Goal: Task Accomplishment & Management: Complete application form

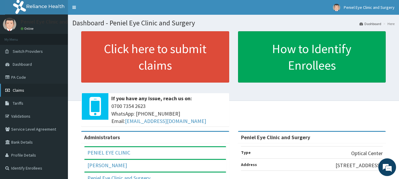
click at [24, 92] on span "Claims" at bounding box center [19, 90] width 12 height 5
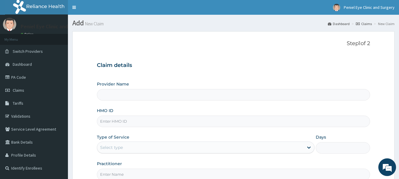
type input "Peniel Eye Clinic and Surgery"
click at [179, 96] on input "Peniel Eye Clinic and Surgery" at bounding box center [233, 95] width 273 height 12
click at [128, 121] on input "HMO ID" at bounding box center [233, 122] width 273 height 12
type input "oht/12843/a"
click at [133, 147] on div "Select type" at bounding box center [200, 147] width 206 height 9
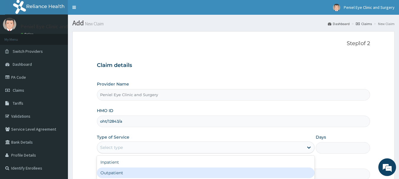
click at [107, 173] on div "Outpatient" at bounding box center [206, 173] width 218 height 11
type input "1"
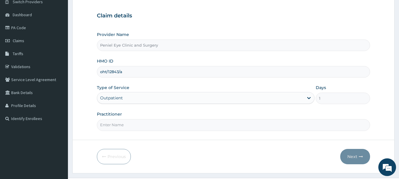
scroll to position [63, 0]
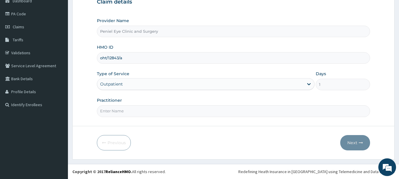
click at [138, 112] on input "Practitioner" at bounding box center [233, 111] width 273 height 12
type input "DR UZOR"
click at [353, 141] on button "Next" at bounding box center [355, 142] width 30 height 15
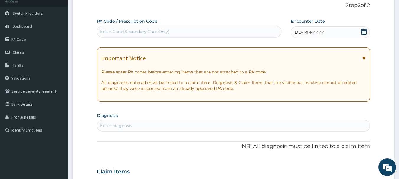
scroll to position [0, 0]
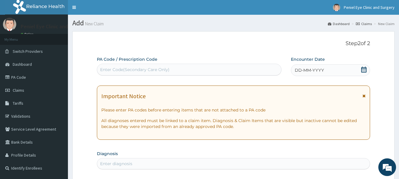
click at [143, 70] on div "Enter Code(Secondary Care Only)" at bounding box center [134, 70] width 69 height 6
type input "PA/5EE2F9"
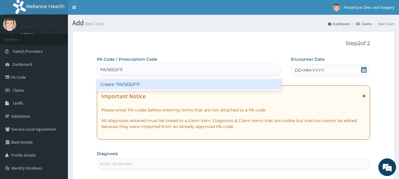
click at [147, 80] on div "Create "PA/5EE2F9"" at bounding box center [189, 84] width 185 height 11
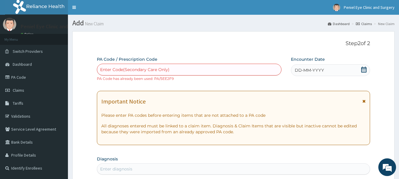
click at [186, 69] on div "Enter Code(Secondary Care Only)" at bounding box center [189, 69] width 184 height 9
click at [195, 66] on div "Enter Code(Secondary Care Only)" at bounding box center [189, 69] width 184 height 9
click at [21, 76] on link "PA Code" at bounding box center [34, 77] width 68 height 13
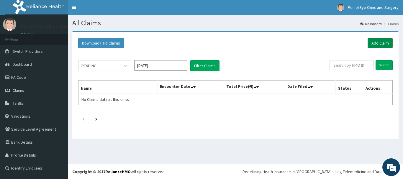
click at [381, 43] on link "Add Claim" at bounding box center [380, 43] width 25 height 10
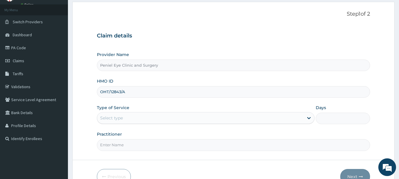
type input "OHT/12843/A"
click at [123, 118] on div "Select type" at bounding box center [111, 118] width 23 height 6
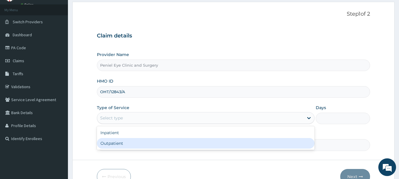
click at [115, 143] on div "Outpatient" at bounding box center [206, 143] width 218 height 11
type input "1"
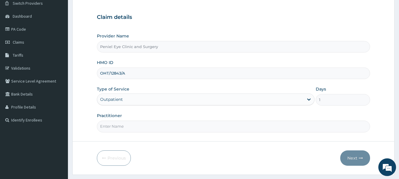
scroll to position [63, 0]
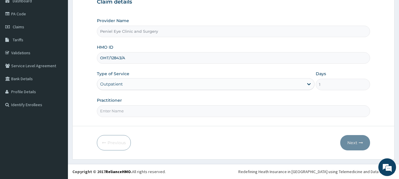
click at [132, 116] on input "Practitioner" at bounding box center [233, 111] width 273 height 12
type input "DR UZOR"
click at [349, 141] on button "Next" at bounding box center [355, 142] width 30 height 15
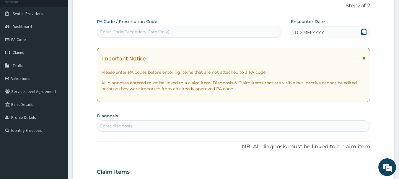
scroll to position [0, 0]
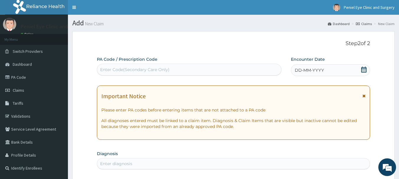
click at [131, 68] on div "Enter Code(Secondary Care Only)" at bounding box center [134, 70] width 69 height 6
click at [361, 70] on div "DD-MM-YYYY" at bounding box center [330, 70] width 79 height 12
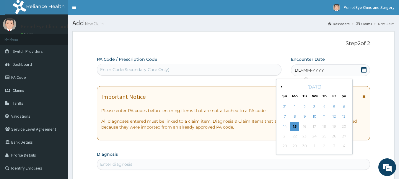
click at [282, 86] on div "September 2025" at bounding box center [314, 87] width 71 height 6
click at [280, 85] on button "Previous Month" at bounding box center [280, 86] width 3 height 3
click at [335, 145] on div "29" at bounding box center [334, 146] width 9 height 9
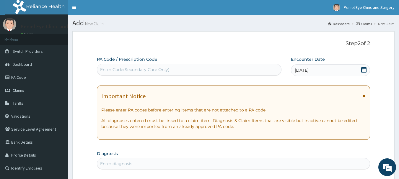
click at [123, 69] on div "Enter Code(Secondary Care Only)" at bounding box center [134, 70] width 69 height 6
drag, startPoint x: 125, startPoint y: 71, endPoint x: 272, endPoint y: 71, distance: 147.3
click at [272, 71] on div "Enter Code(Secondary Care Only)" at bounding box center [189, 69] width 184 height 9
click at [128, 66] on div "Enter Code(Secondary Care Only)" at bounding box center [189, 69] width 184 height 9
click at [128, 70] on div "Enter Code(Secondary Care Only)" at bounding box center [134, 70] width 69 height 6
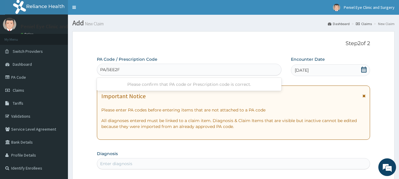
type input "PA/5EE2F9"
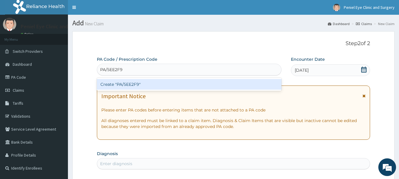
click at [148, 85] on div "Create "PA/5EE2F9"" at bounding box center [189, 84] width 185 height 11
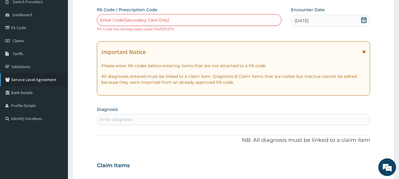
scroll to position [59, 0]
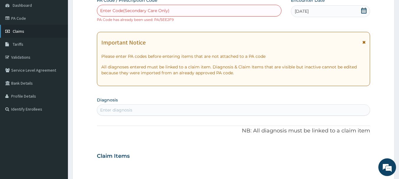
click at [20, 33] on span "Claims" at bounding box center [19, 31] width 12 height 5
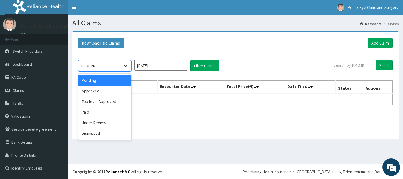
click at [126, 66] on icon at bounding box center [126, 66] width 4 height 2
click at [98, 92] on div "Approved" at bounding box center [104, 91] width 53 height 11
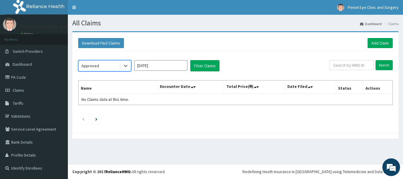
click at [168, 64] on input "[DATE]" at bounding box center [160, 65] width 53 height 11
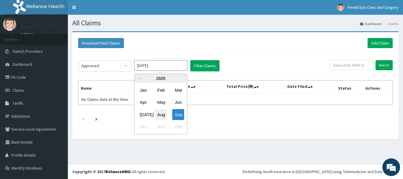
click at [163, 114] on div "Aug" at bounding box center [161, 114] width 12 height 11
type input "Aug 2025"
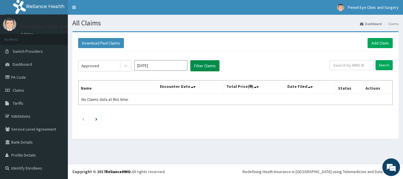
click at [212, 63] on button "Filter Claims" at bounding box center [204, 65] width 29 height 11
click at [204, 63] on button "Filter Claims" at bounding box center [204, 65] width 29 height 11
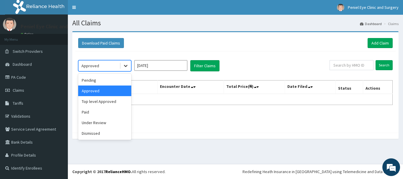
click at [129, 66] on div at bounding box center [125, 66] width 11 height 11
click at [94, 80] on div "Pending" at bounding box center [104, 80] width 53 height 11
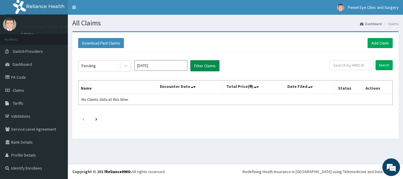
click at [202, 64] on button "Filter Claims" at bounding box center [204, 65] width 29 height 11
click at [205, 65] on button "Filter Claims" at bounding box center [204, 65] width 29 height 11
click at [355, 66] on input "text" at bounding box center [352, 65] width 44 height 10
type input "OHT/12843/A"
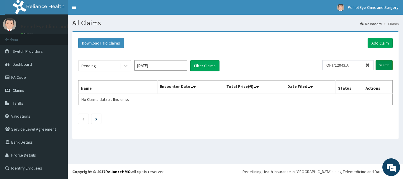
click at [387, 64] on input "Search" at bounding box center [384, 65] width 17 height 10
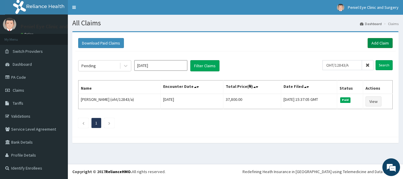
click at [384, 43] on link "Add Claim" at bounding box center [380, 43] width 25 height 10
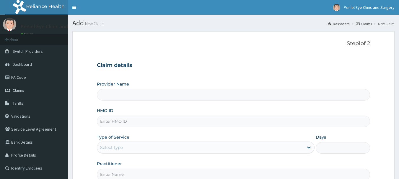
type input "Peniel Eye Clinic and Surgery"
type input "SWP/10004/A"
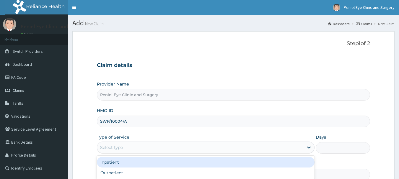
click at [124, 146] on div "Select type" at bounding box center [200, 147] width 206 height 9
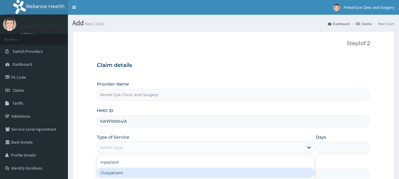
click at [118, 172] on div "Outpatient" at bounding box center [206, 173] width 218 height 11
type input "1"
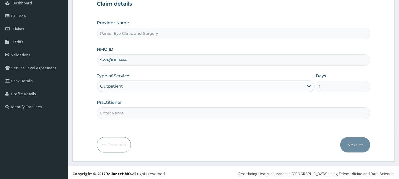
scroll to position [63, 0]
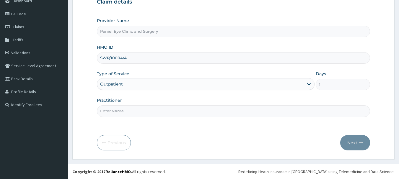
click at [119, 111] on input "Practitioner" at bounding box center [233, 111] width 273 height 12
type input "DR [PERSON_NAME]"
click at [354, 146] on button "Next" at bounding box center [355, 142] width 30 height 15
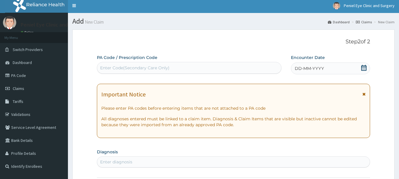
scroll to position [0, 0]
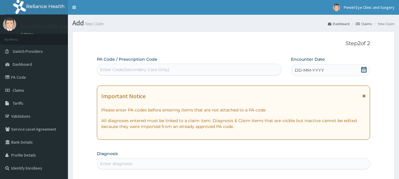
click at [159, 70] on div "Enter Code(Secondary Care Only)" at bounding box center [134, 70] width 69 height 6
type input "PA/A970A7"
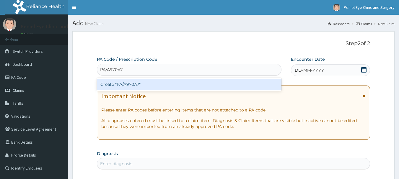
click at [158, 85] on div "Create "PA/A970A7"" at bounding box center [189, 84] width 185 height 11
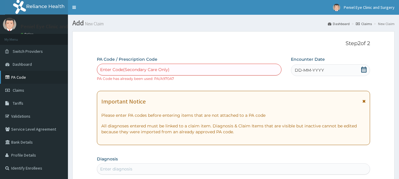
click at [23, 77] on link "PA Code" at bounding box center [34, 77] width 68 height 13
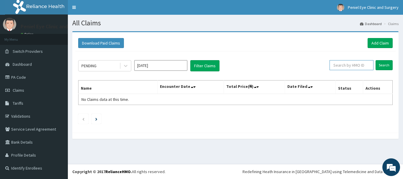
drag, startPoint x: 0, startPoint y: 0, endPoint x: 351, endPoint y: 66, distance: 357.5
click at [351, 66] on input "text" at bounding box center [352, 65] width 44 height 10
type input "PA/A970A7"
click at [382, 65] on input "Search" at bounding box center [384, 65] width 17 height 10
click at [384, 63] on input "Search" at bounding box center [384, 65] width 17 height 10
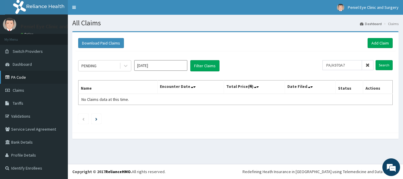
click at [36, 76] on link "PA Code" at bounding box center [34, 77] width 68 height 13
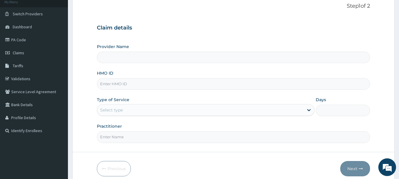
scroll to position [59, 0]
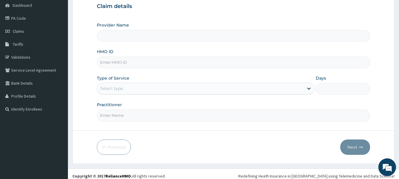
type input "Peniel Eye Clinic and Surgery"
click at [122, 63] on input "HMO ID" at bounding box center [233, 63] width 273 height 12
paste input "SWP/10004/A"
type input "SWP/10004/A"
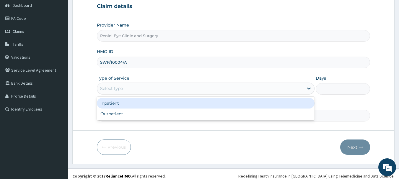
click at [131, 85] on div "Select type" at bounding box center [200, 88] width 206 height 9
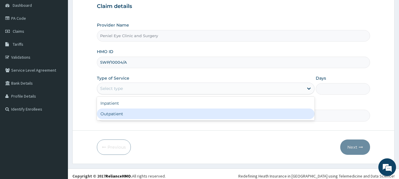
click at [116, 113] on div "Outpatient" at bounding box center [206, 114] width 218 height 11
type input "1"
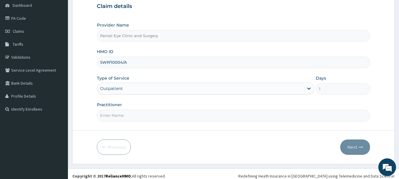
click at [133, 120] on input "Practitioner" at bounding box center [233, 116] width 273 height 12
type input "DR [PERSON_NAME]"
click at [348, 146] on button "Next" at bounding box center [355, 147] width 30 height 15
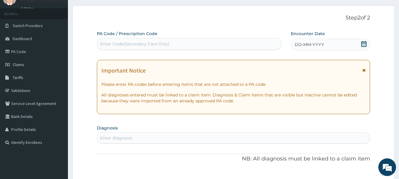
scroll to position [0, 0]
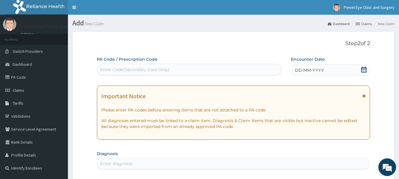
click at [161, 69] on div "Enter Code(Secondary Care Only)" at bounding box center [134, 70] width 69 height 6
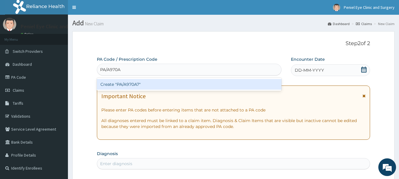
type input "PA/A970A7"
click at [151, 85] on div "Create "PA/A970A7"" at bounding box center [189, 84] width 185 height 11
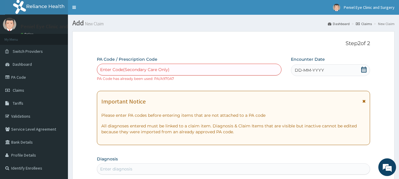
click at [362, 68] on icon at bounding box center [363, 70] width 5 height 6
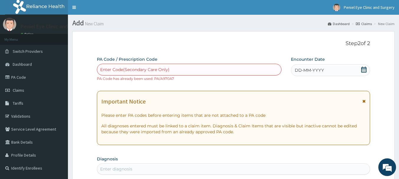
click at [246, 65] on div "Enter Code(Secondary Care Only)" at bounding box center [189, 69] width 184 height 9
drag, startPoint x: 175, startPoint y: 80, endPoint x: 155, endPoint y: 80, distance: 20.4
click at [155, 80] on div "Enter Code(Secondary Care Only) PA Code has already been used: PA/A970A7" at bounding box center [189, 73] width 185 height 18
copy small "PA/A970A7"
click at [18, 89] on span "Claims" at bounding box center [19, 90] width 12 height 5
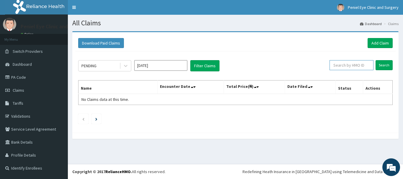
click at [357, 68] on input "text" at bounding box center [352, 65] width 44 height 10
paste input "PA/A970A7"
type input "PA/A970A7"
click at [384, 63] on input "Search" at bounding box center [384, 65] width 17 height 10
click at [169, 67] on input "Sep 2025" at bounding box center [160, 65] width 53 height 11
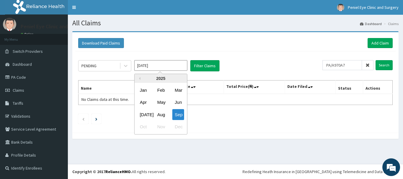
click at [160, 112] on div "Aug" at bounding box center [161, 114] width 12 height 11
type input "Aug 2025"
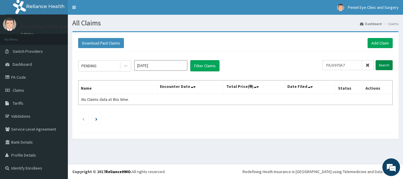
click at [389, 66] on input "Search" at bounding box center [384, 65] width 17 height 10
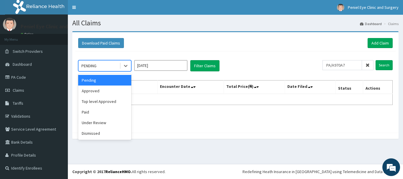
click at [104, 66] on div "PENDING" at bounding box center [99, 65] width 41 height 9
click at [94, 91] on div "Approved" at bounding box center [104, 91] width 53 height 11
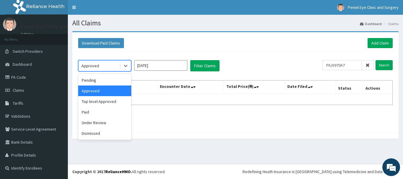
drag, startPoint x: 97, startPoint y: 68, endPoint x: 98, endPoint y: 82, distance: 14.2
click at [97, 69] on div "Approved" at bounding box center [90, 66] width 18 height 6
click at [94, 110] on div "Paid" at bounding box center [104, 112] width 53 height 11
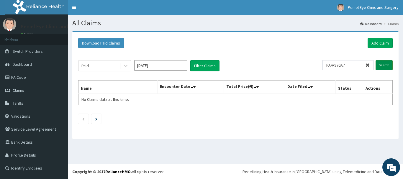
click at [384, 63] on input "Search" at bounding box center [384, 65] width 17 height 10
click at [106, 69] on div "Paid" at bounding box center [99, 65] width 41 height 9
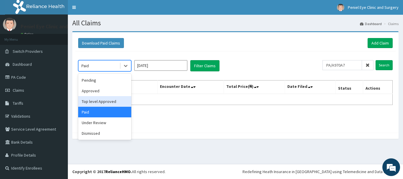
click at [101, 101] on div "Top level Approved" at bounding box center [104, 101] width 53 height 11
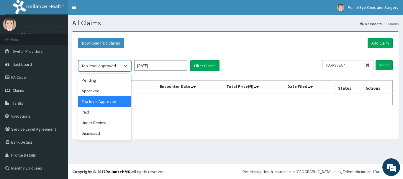
click at [120, 63] on div at bounding box center [126, 66] width 12 height 11
drag, startPoint x: 102, startPoint y: 78, endPoint x: 113, endPoint y: 79, distance: 11.3
click at [102, 78] on div "Pending" at bounding box center [104, 80] width 53 height 11
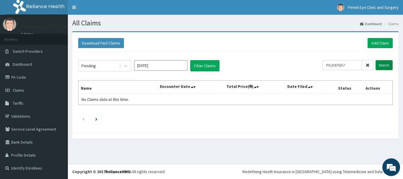
click at [389, 62] on input "Search" at bounding box center [384, 65] width 17 height 10
